Goal: Find specific page/section

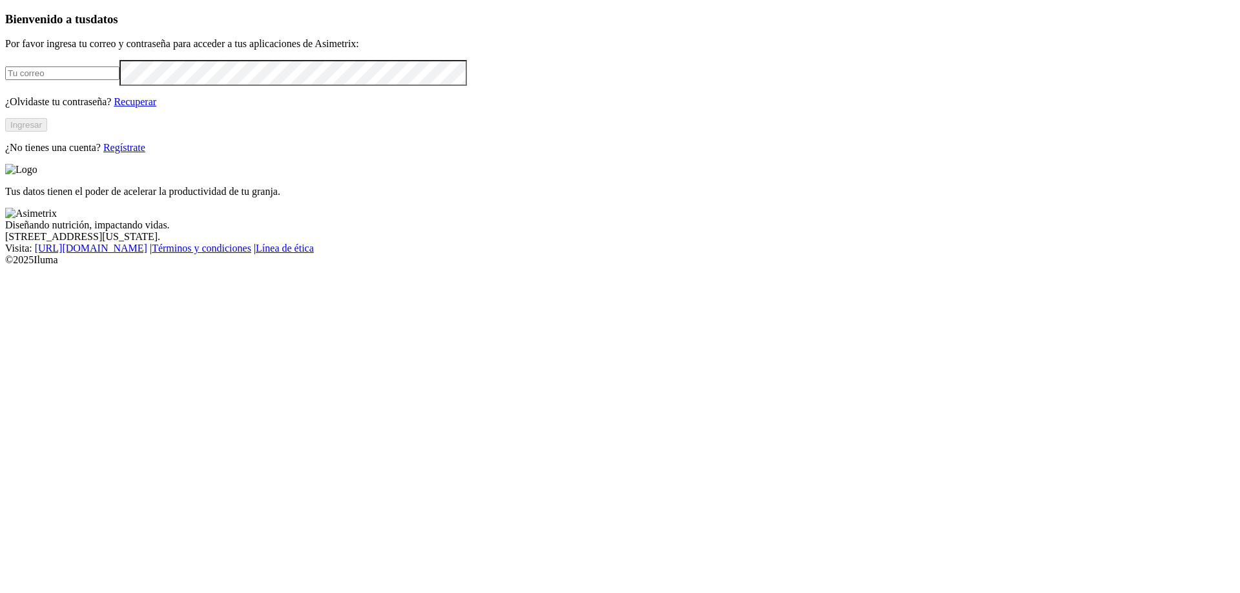
type input "[EMAIL_ADDRESS][PERSON_NAME][DOMAIN_NAME]"
click at [47, 132] on button "Ingresar" at bounding box center [26, 125] width 42 height 14
